Goal: Transaction & Acquisition: Purchase product/service

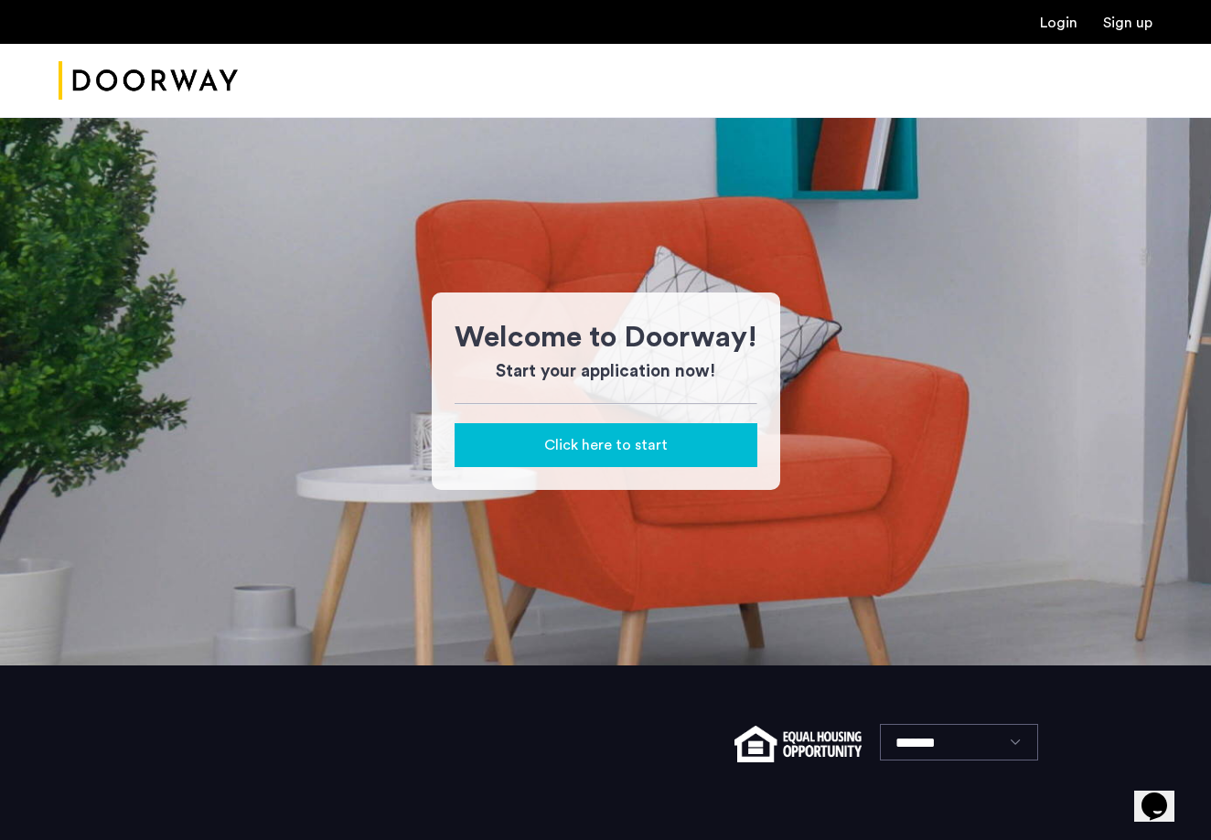
click at [515, 450] on div "Click here to start" at bounding box center [605, 445] width 273 height 22
click at [1056, 27] on link "Login" at bounding box center [1058, 23] width 37 height 15
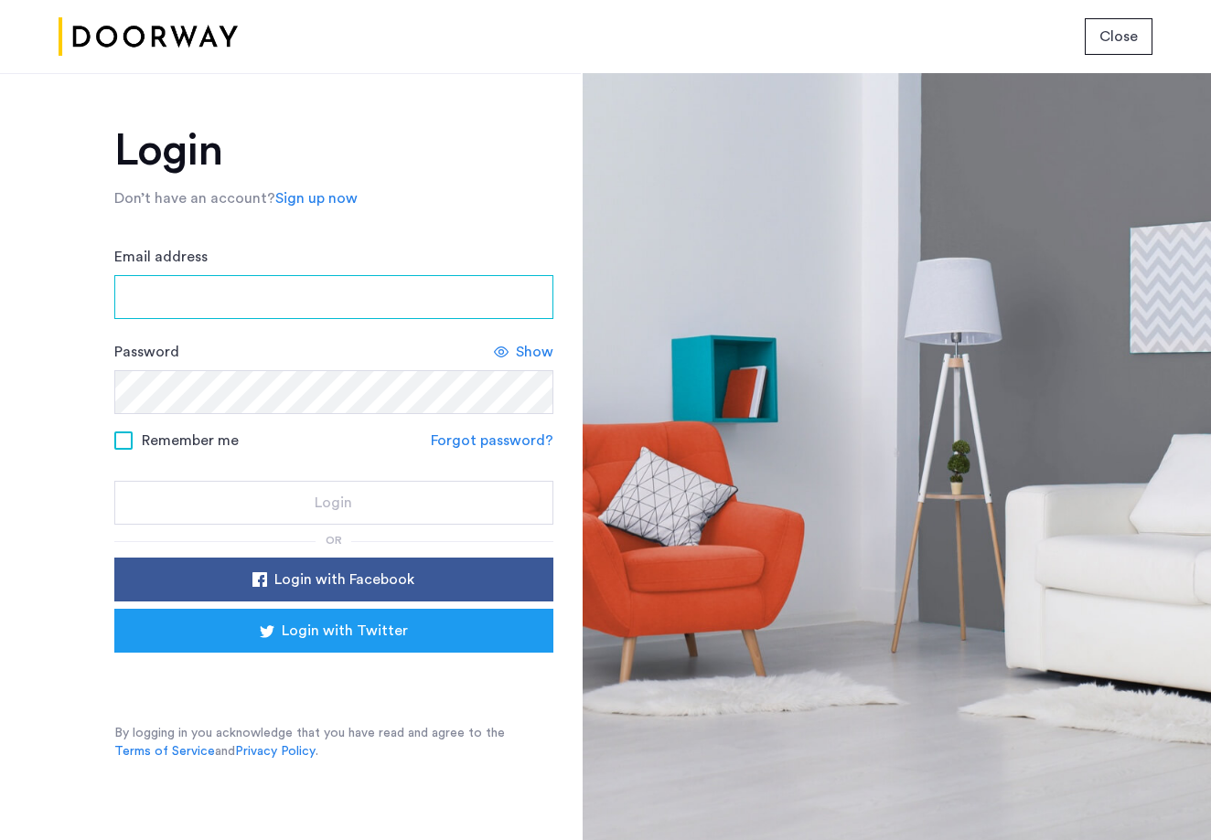
type input "**********"
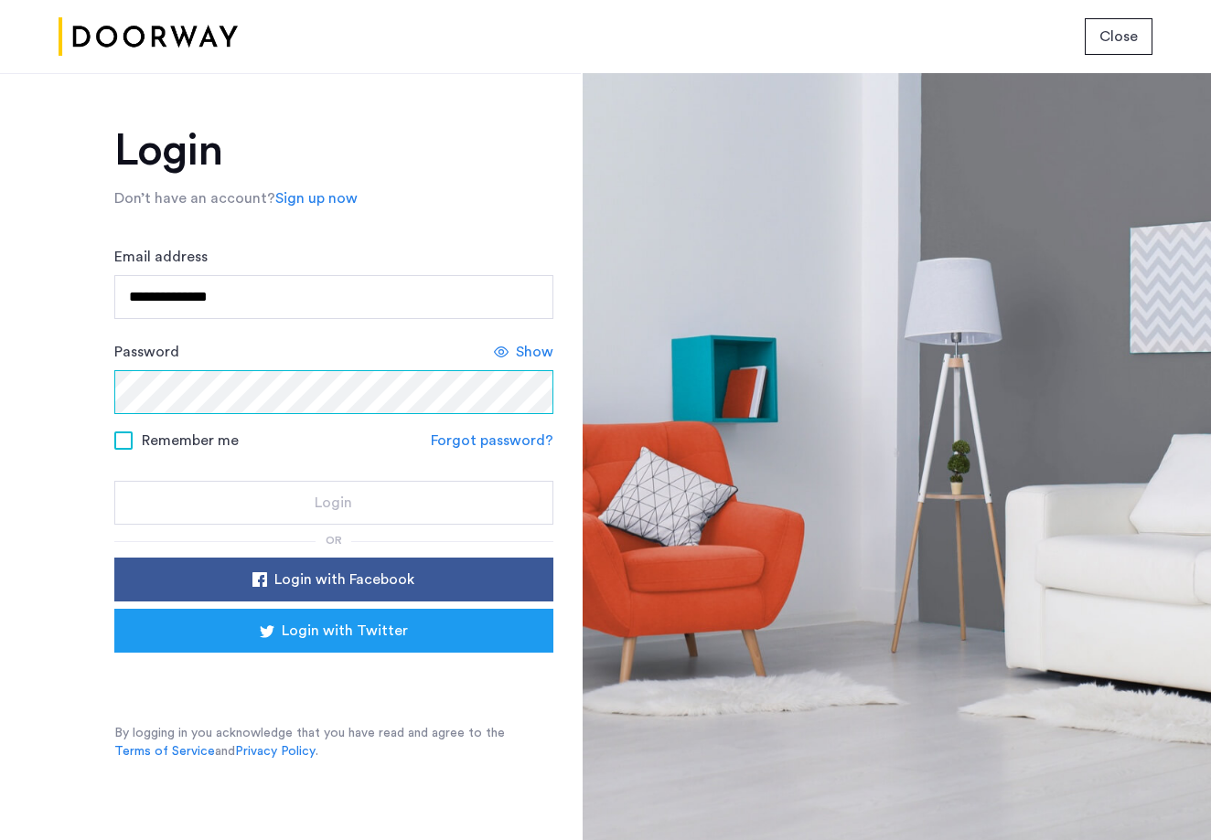
click at [333, 504] on button "Login" at bounding box center [333, 503] width 439 height 44
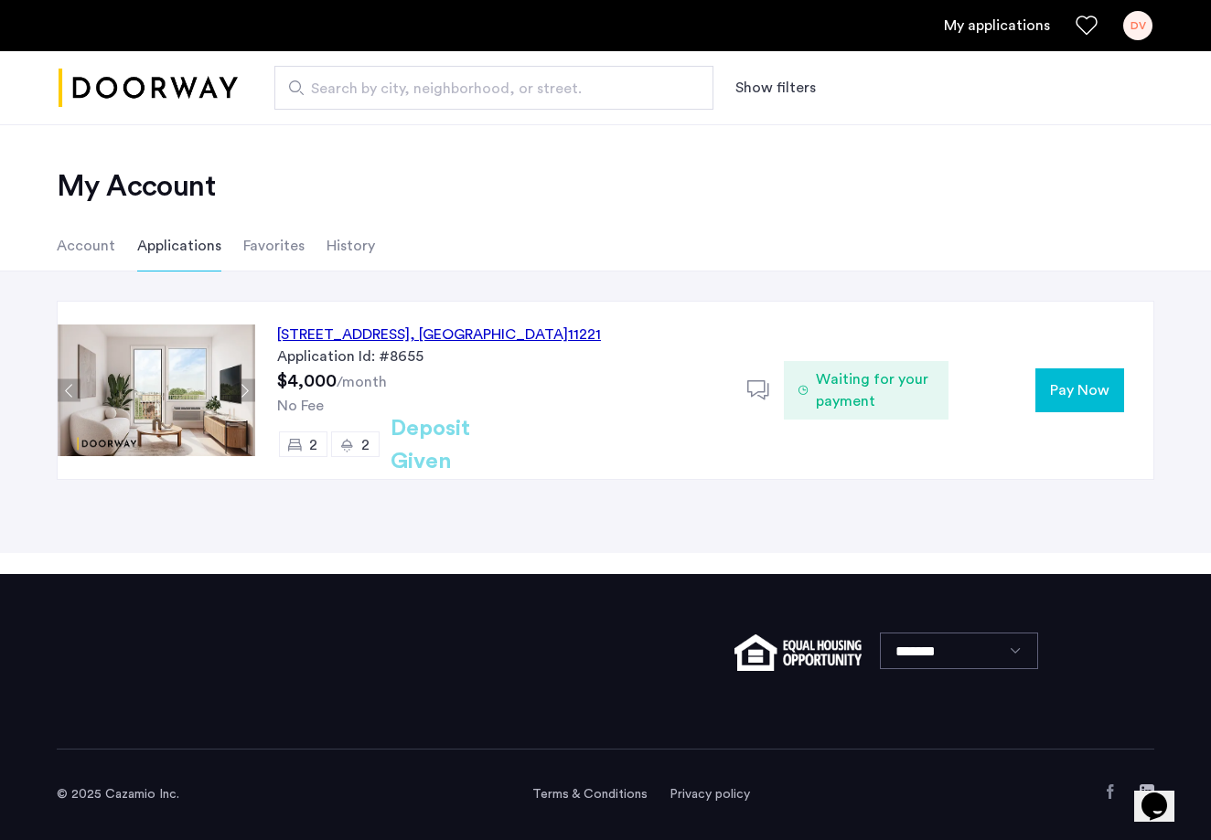
click at [1075, 395] on span "Pay Now" at bounding box center [1079, 390] width 59 height 22
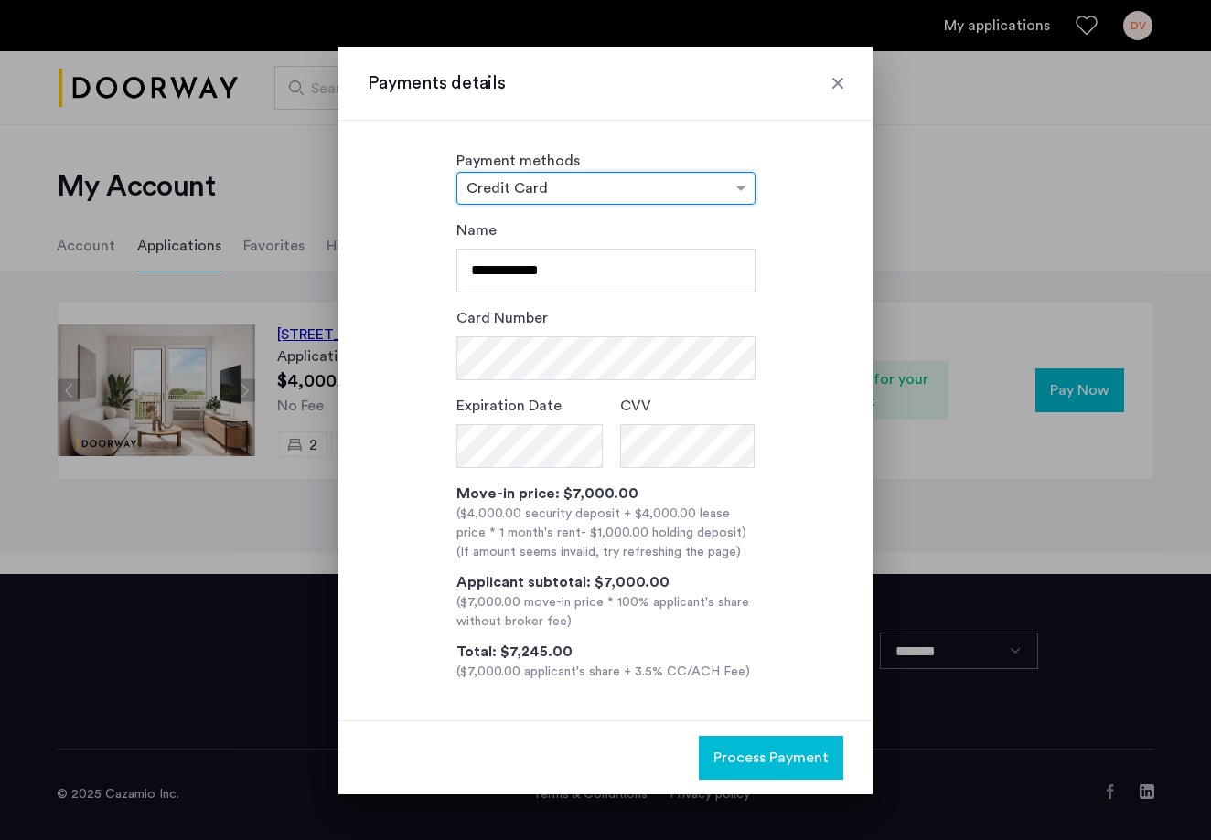
click at [475, 185] on input "text" at bounding box center [587, 190] width 242 height 13
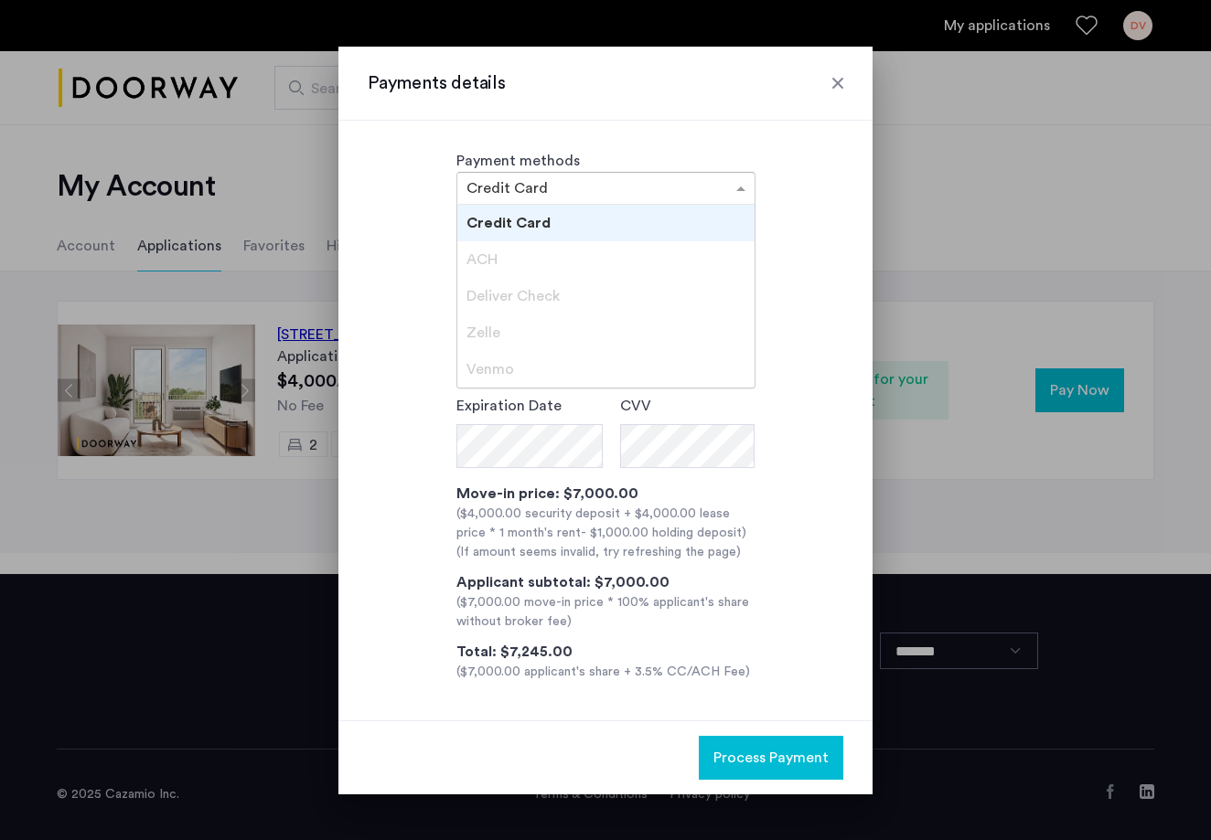
click at [482, 295] on span "Deliver Check" at bounding box center [512, 296] width 93 height 15
click at [470, 333] on span "Zelle" at bounding box center [483, 333] width 34 height 15
click at [429, 212] on div "**********" at bounding box center [605, 421] width 534 height 600
click at [510, 180] on div at bounding box center [605, 188] width 297 height 22
click at [485, 261] on span "ACH" at bounding box center [481, 259] width 31 height 15
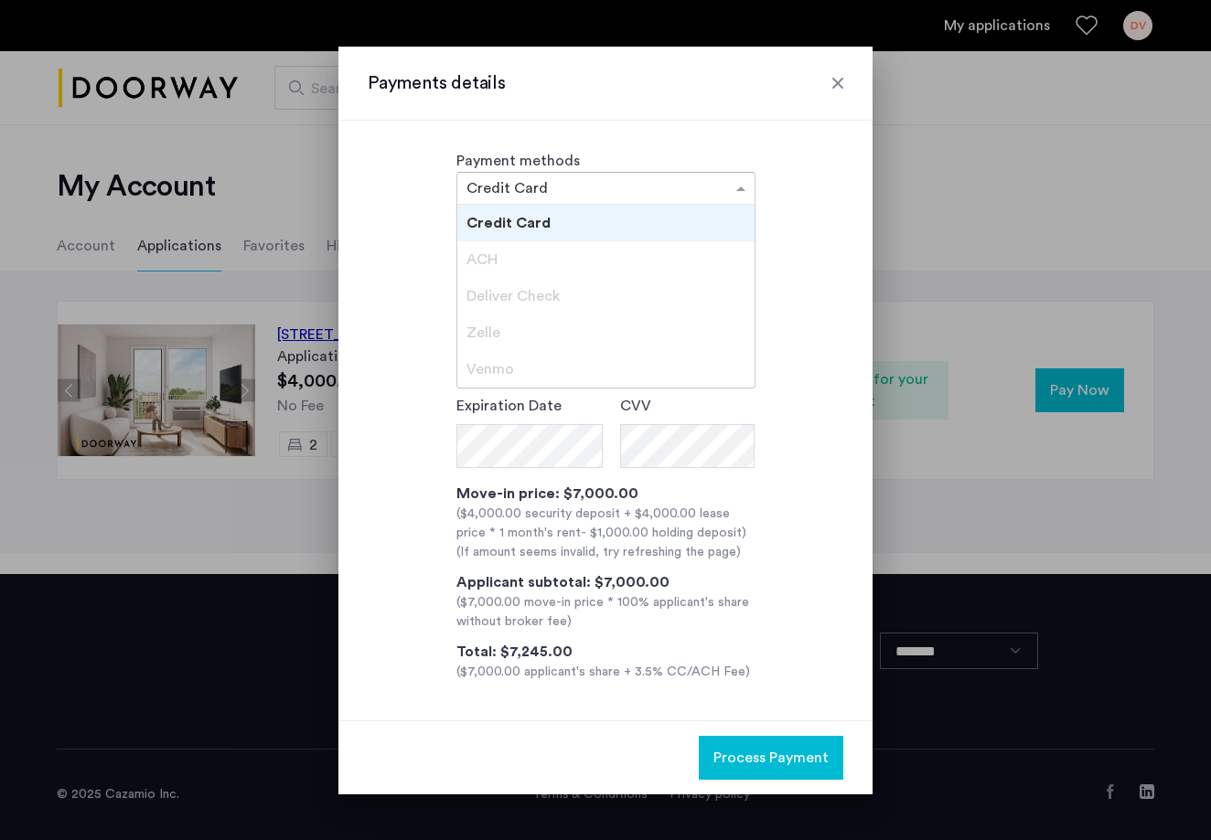
click at [486, 307] on div "Deliver Check" at bounding box center [605, 296] width 297 height 37
click at [486, 347] on div "Zelle" at bounding box center [605, 333] width 297 height 37
click at [483, 294] on span "Deliver Check" at bounding box center [512, 296] width 93 height 15
click at [479, 225] on span "Credit Card" at bounding box center [508, 223] width 84 height 15
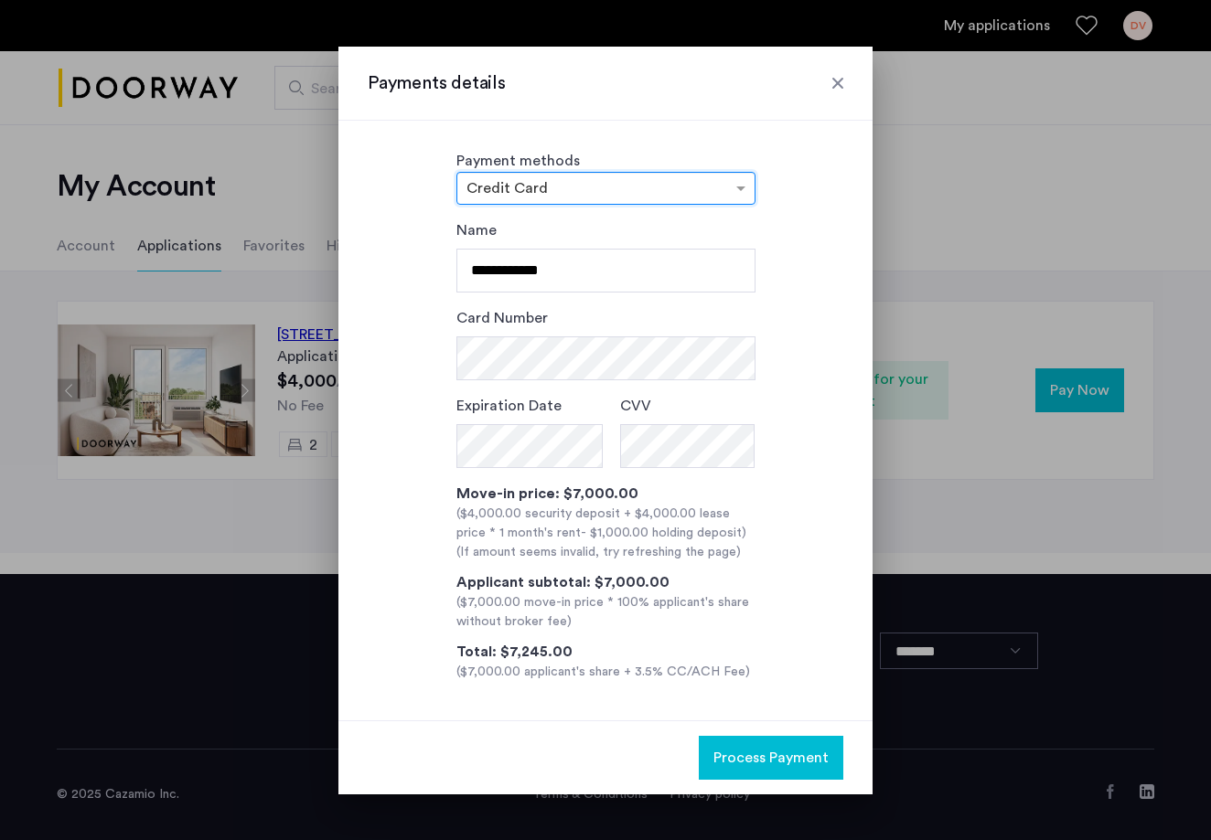
click at [508, 193] on input "text" at bounding box center [587, 190] width 242 height 13
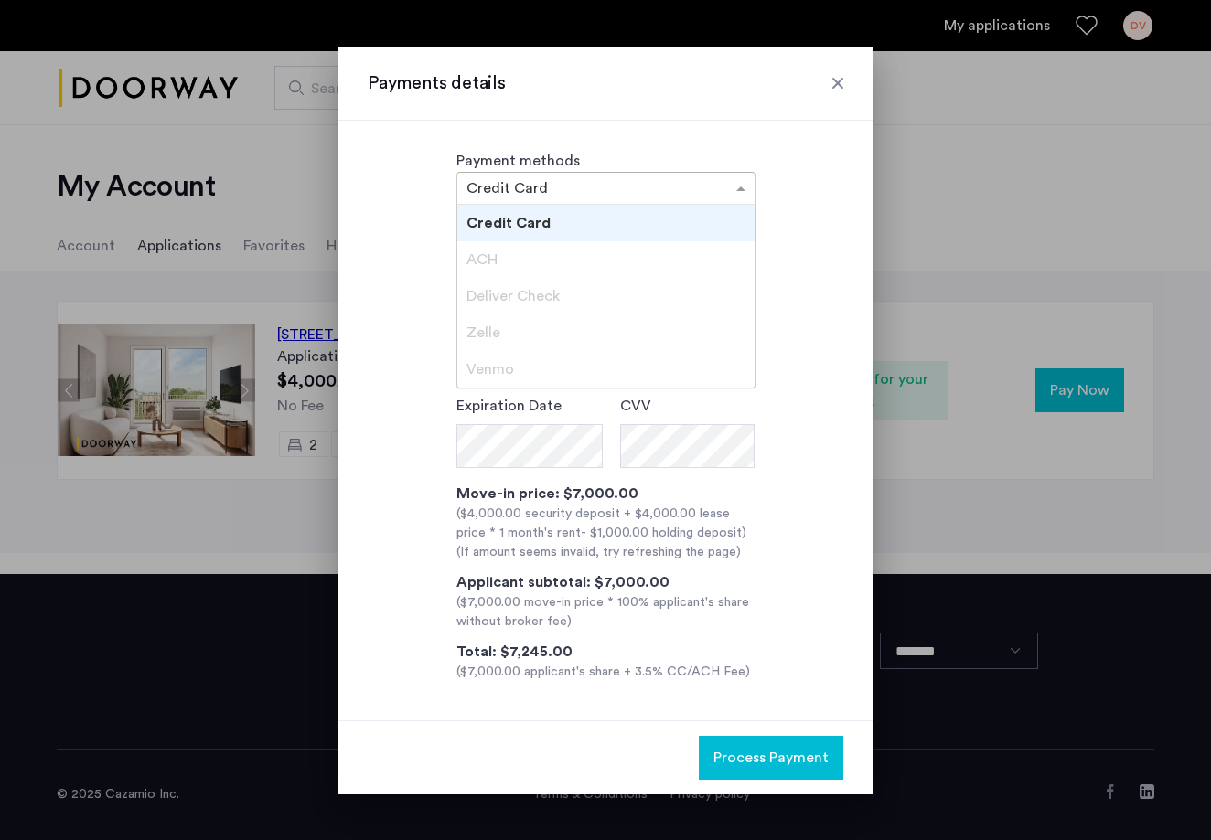
click at [498, 251] on div "ACH" at bounding box center [605, 259] width 297 height 37
click at [491, 296] on span "Deliver Check" at bounding box center [512, 296] width 93 height 15
click at [478, 362] on span "Venmo" at bounding box center [490, 369] width 48 height 15
click at [506, 232] on div "Credit Card" at bounding box center [605, 223] width 297 height 37
click at [519, 189] on input "text" at bounding box center [587, 190] width 242 height 13
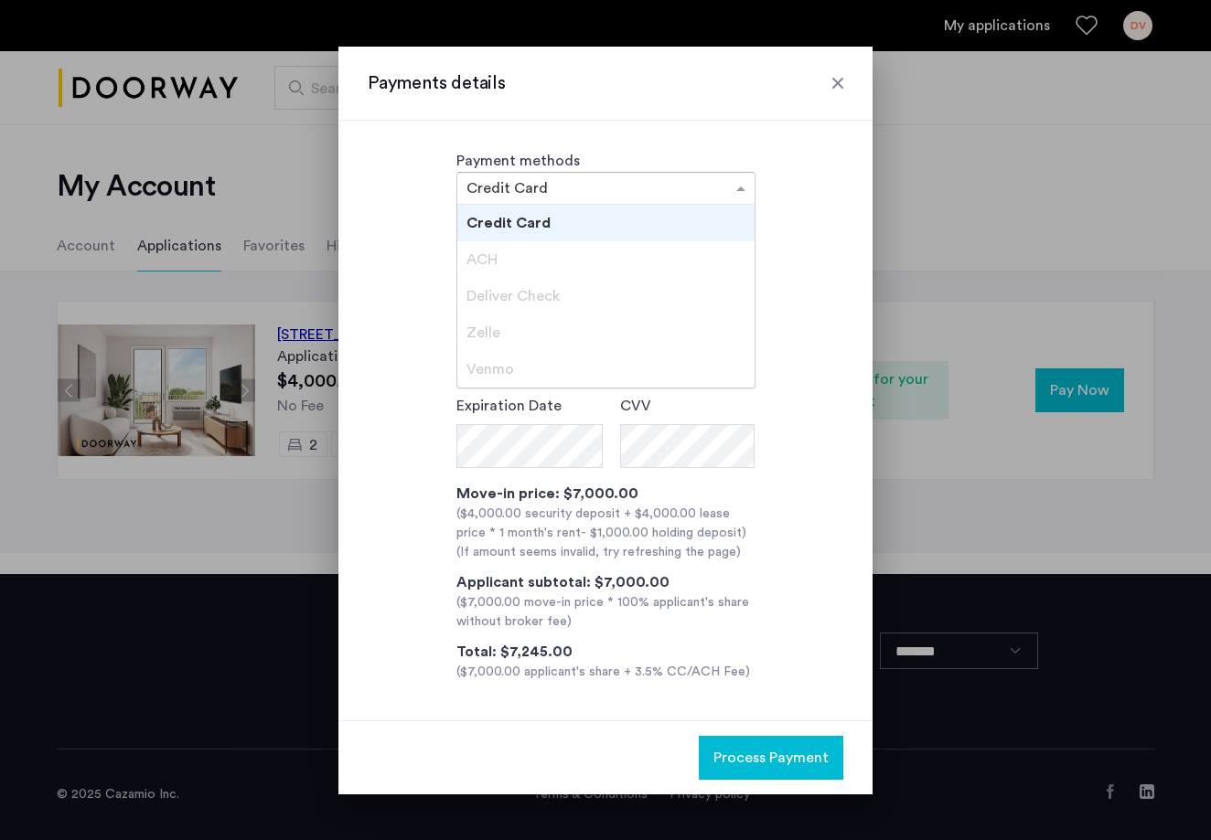
click at [505, 289] on span "Deliver Check" at bounding box center [512, 296] width 93 height 15
click at [503, 302] on span "Deliver Check" at bounding box center [512, 296] width 93 height 15
click at [487, 294] on span "Deliver Check" at bounding box center [512, 296] width 93 height 15
click at [733, 189] on span at bounding box center [743, 188] width 23 height 22
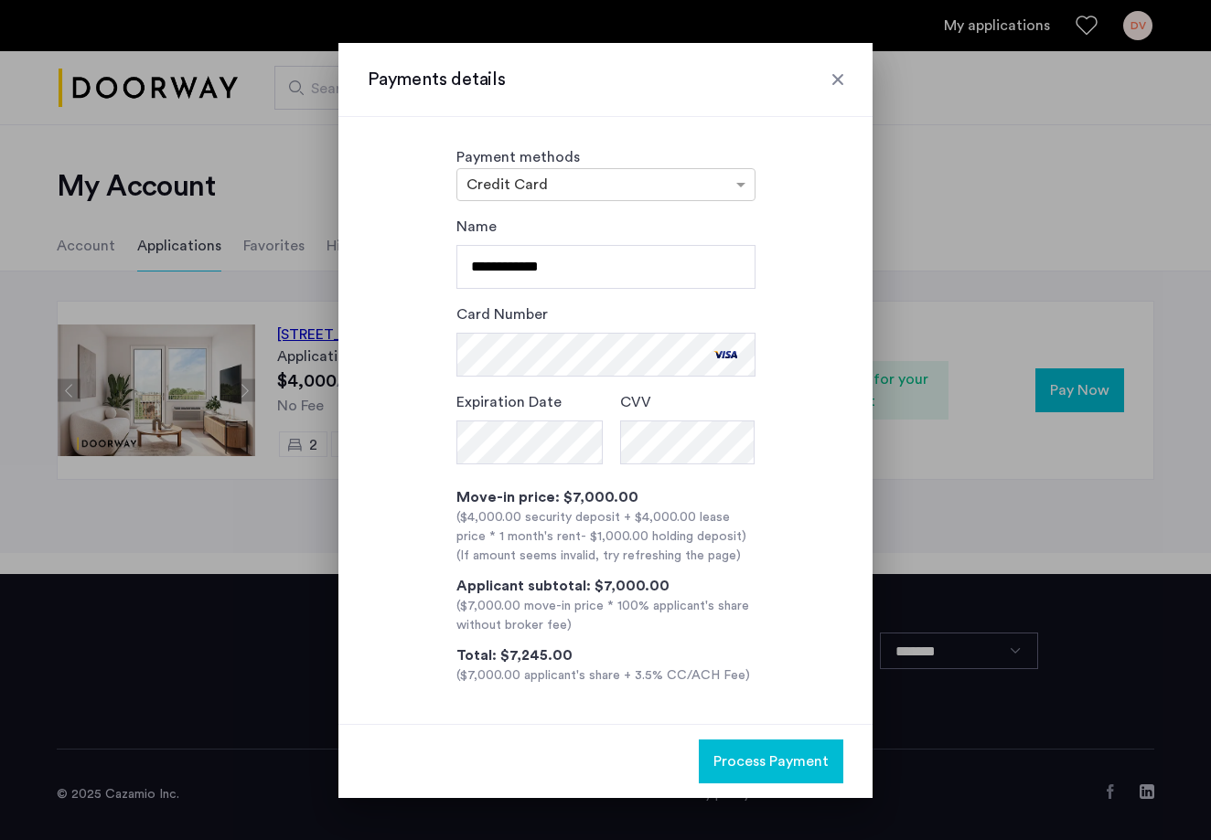
click at [756, 753] on span "Process Payment" at bounding box center [770, 762] width 115 height 22
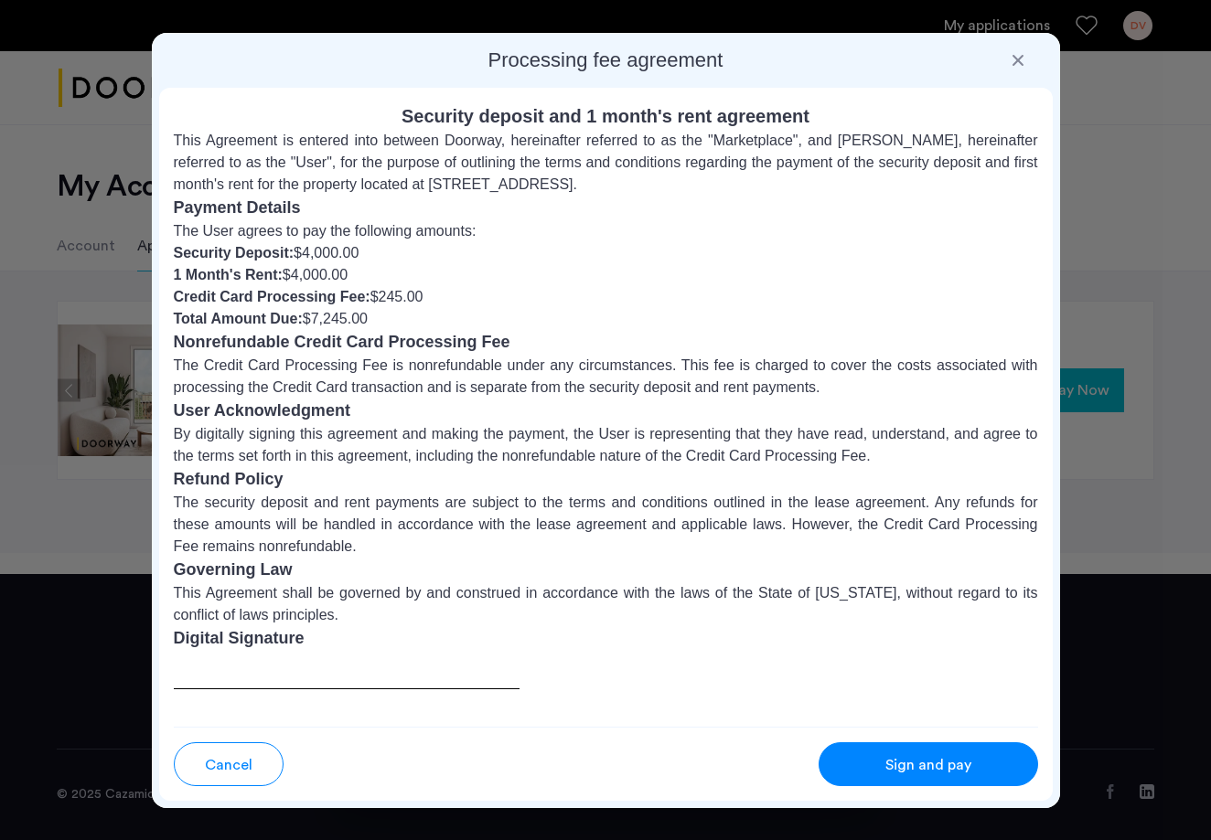
click at [215, 653] on div at bounding box center [347, 691] width 346 height 80
click at [201, 661] on div at bounding box center [347, 691] width 346 height 80
drag, startPoint x: 208, startPoint y: 675, endPoint x: 207, endPoint y: 664, distance: 11.1
click at [207, 664] on div at bounding box center [347, 691] width 346 height 80
drag, startPoint x: 207, startPoint y: 663, endPoint x: 207, endPoint y: 694, distance: 31.1
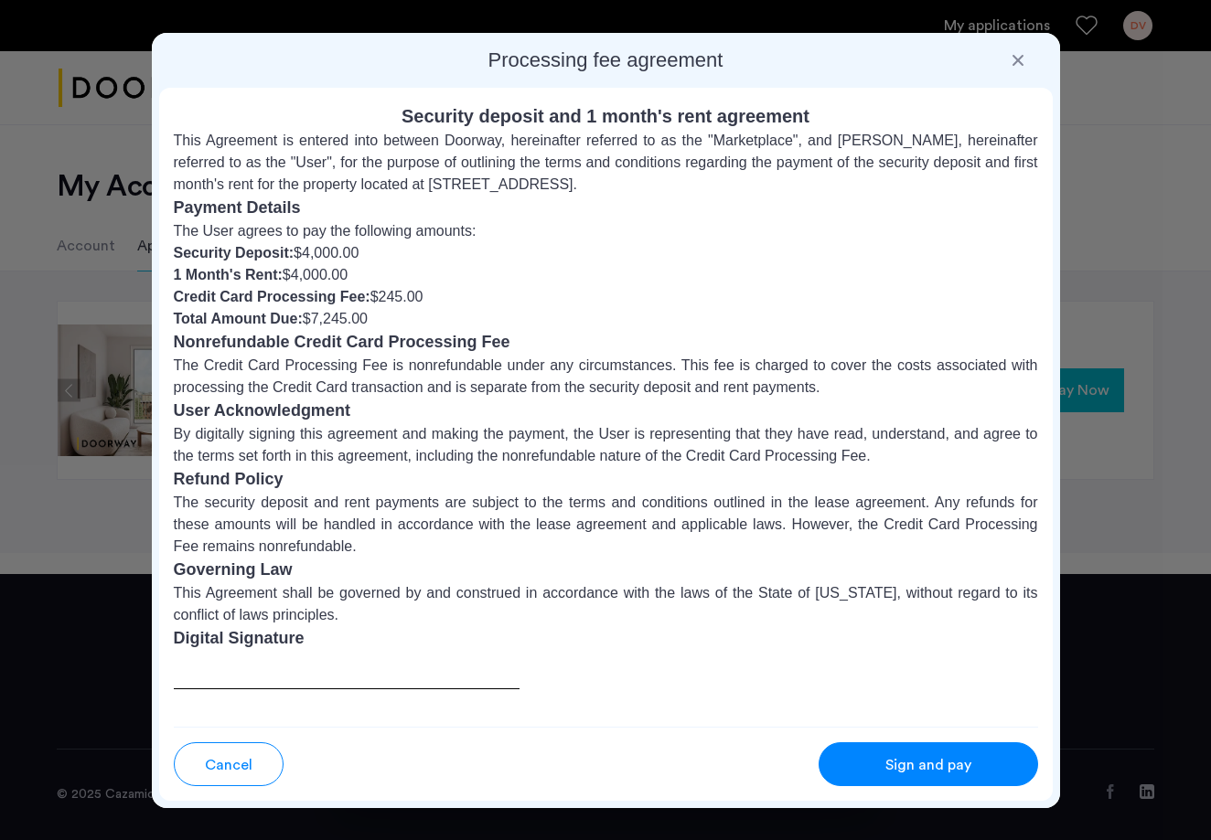
click at [207, 694] on div at bounding box center [347, 691] width 346 height 80
click at [199, 679] on div at bounding box center [347, 691] width 346 height 80
click at [199, 675] on div at bounding box center [347, 691] width 346 height 80
click at [335, 658] on div at bounding box center [347, 691] width 346 height 80
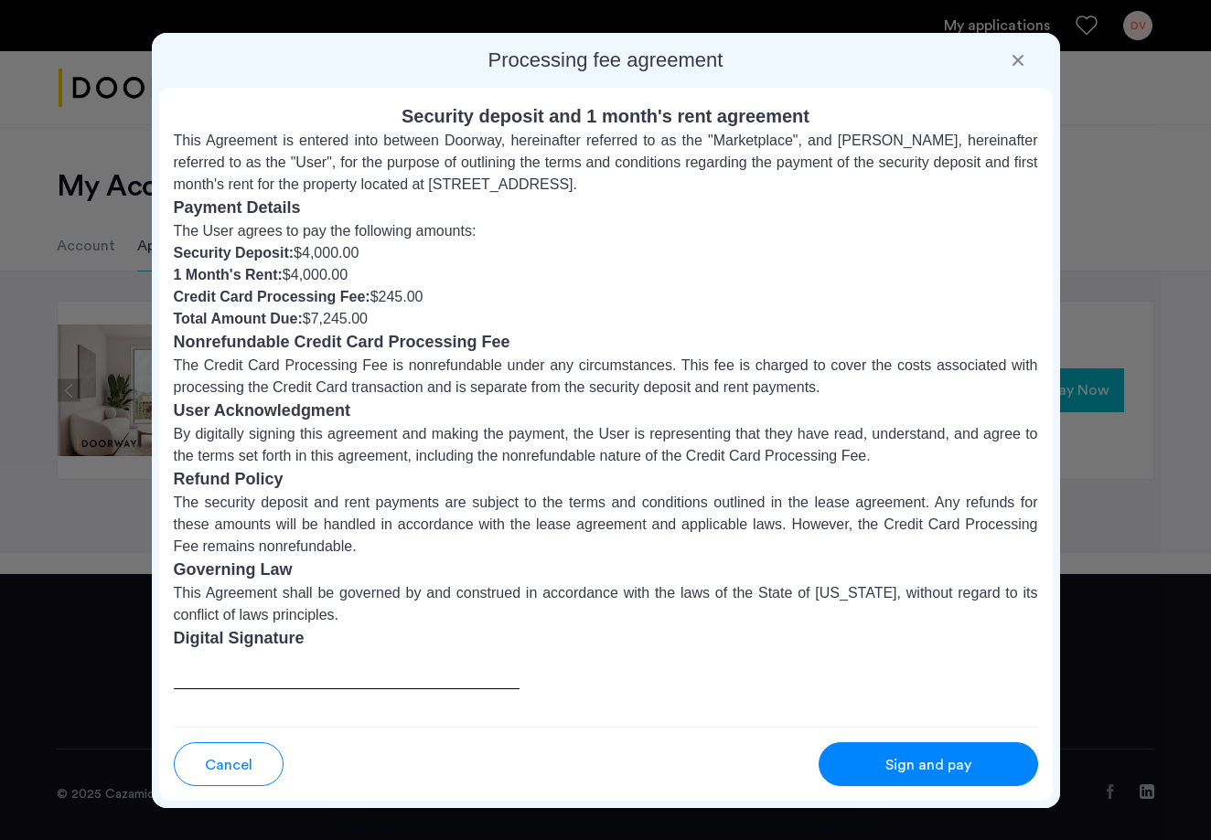
click at [694, 730] on div "Cancel Sign and pay" at bounding box center [606, 756] width 864 height 59
click at [881, 761] on div "Sign and pay" at bounding box center [928, 765] width 144 height 22
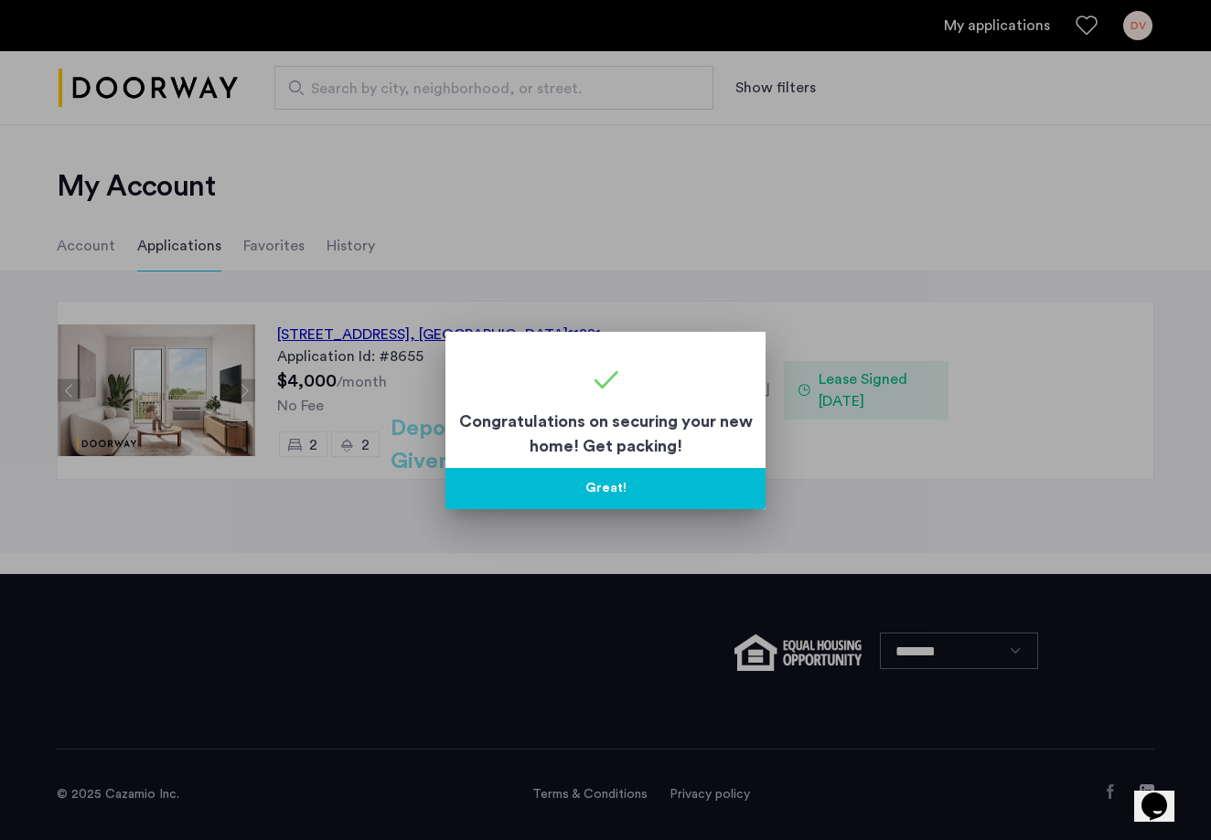
click at [591, 491] on button "Great!" at bounding box center [605, 488] width 320 height 41
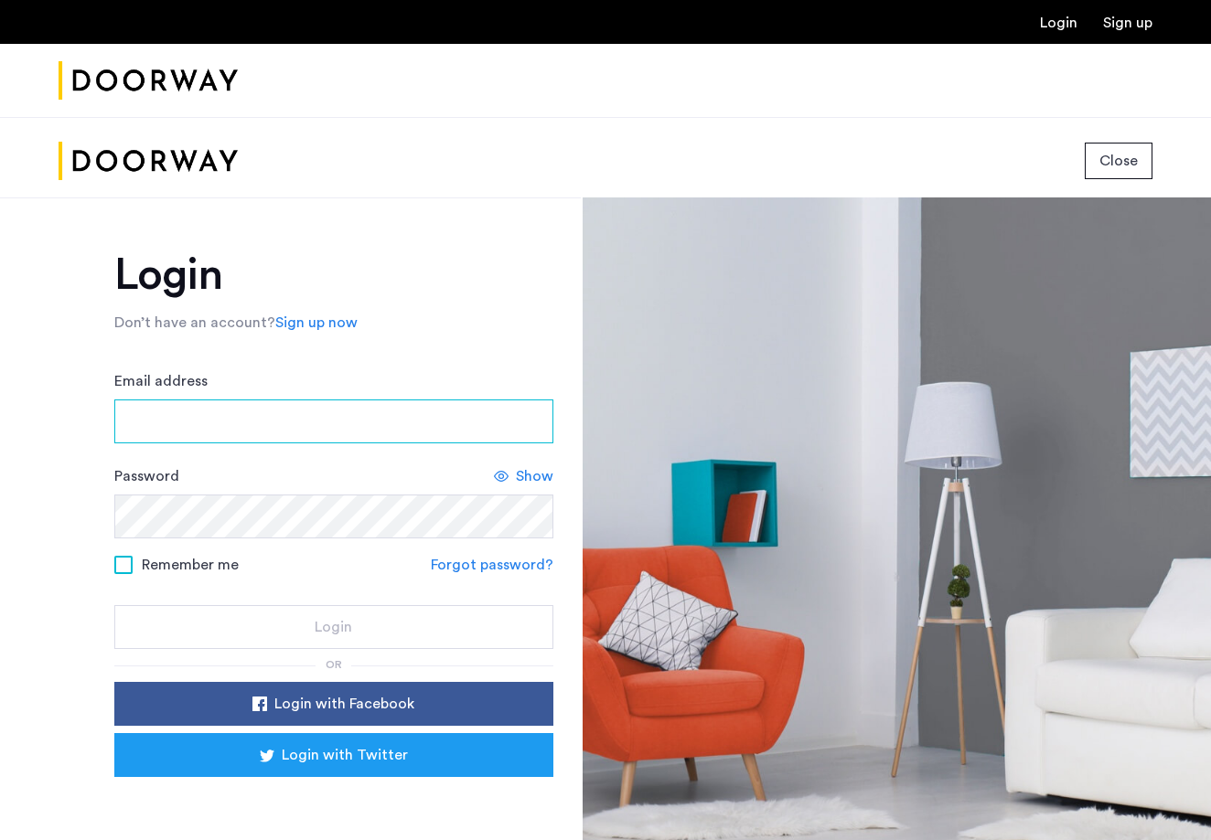
type input "**********"
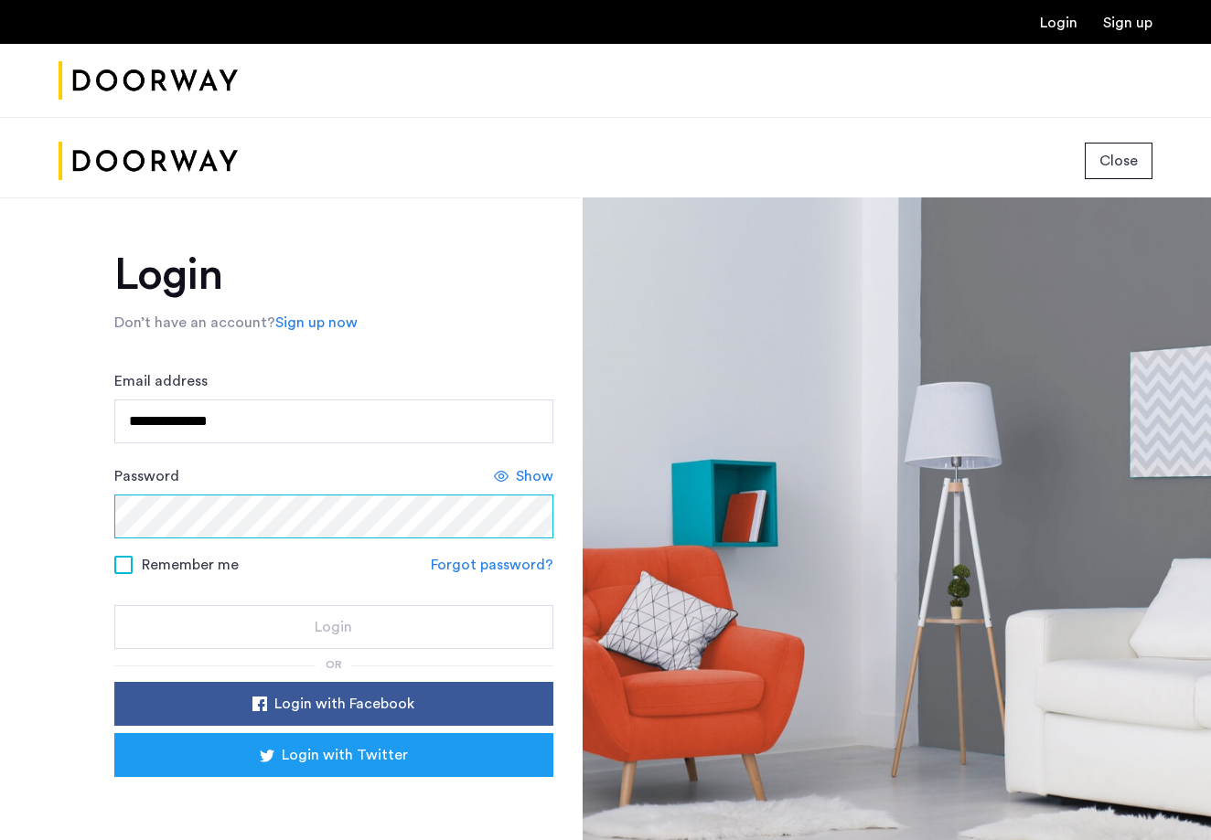
click at [333, 628] on button "Login" at bounding box center [333, 627] width 439 height 44
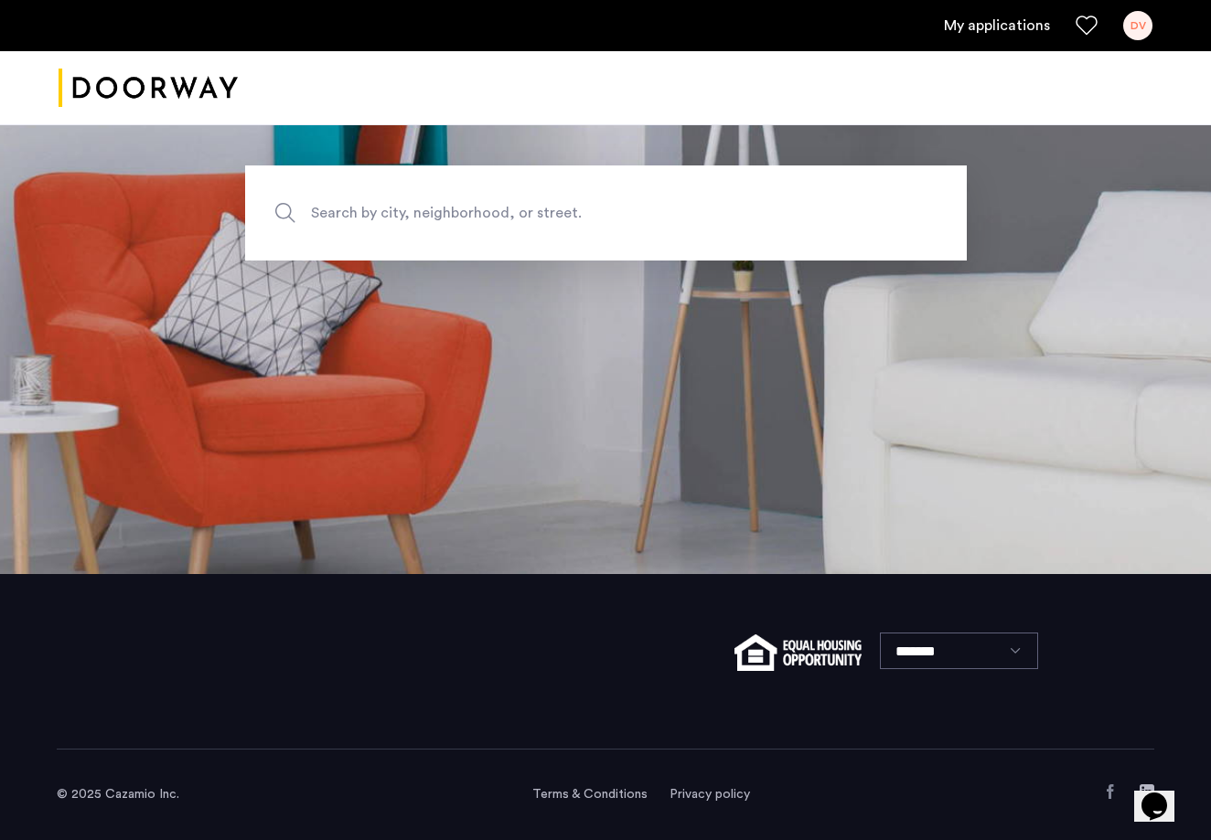
scroll to position [273, 0]
click at [967, 29] on link "My applications" at bounding box center [997, 26] width 106 height 22
